Goal: Task Accomplishment & Management: Manage account settings

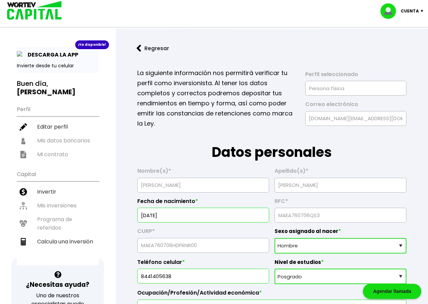
select select "Hombre"
select select "Posgrado"
select select "Banamex"
click at [41, 12] on img at bounding box center [32, 11] width 64 height 22
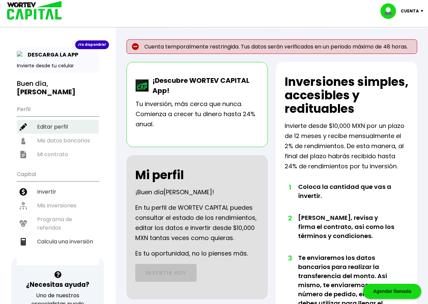
click at [55, 129] on li "Editar perfil" at bounding box center [58, 127] width 82 height 14
select select "Hombre"
select select "CO"
select select "Banamex"
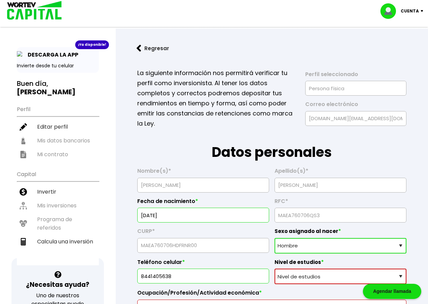
scroll to position [101, 0]
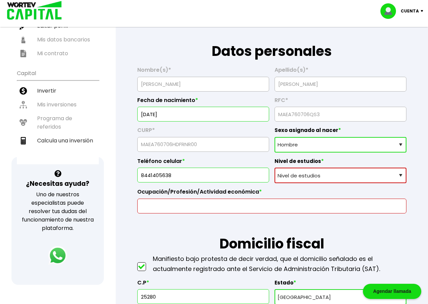
click at [319, 174] on select "Nivel de estudios Primaria Secundaria Bachillerato Licenciatura Posgrado" at bounding box center [340, 175] width 132 height 15
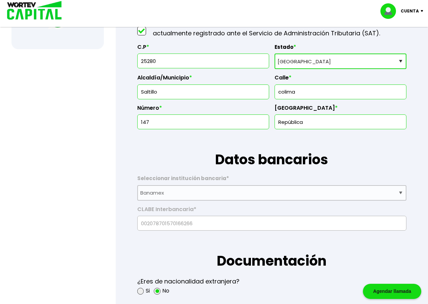
scroll to position [438, 0]
